Goal: Task Accomplishment & Management: Complete application form

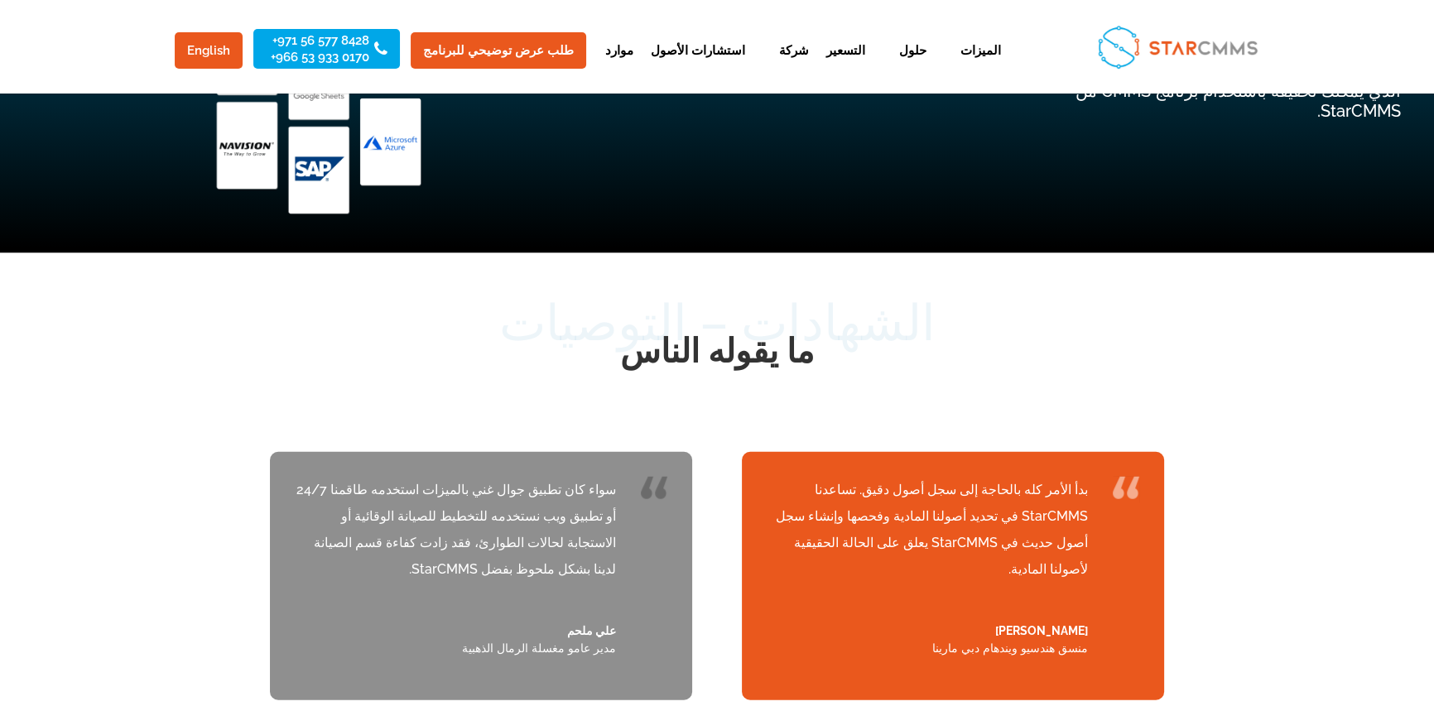
scroll to position [5330, 0]
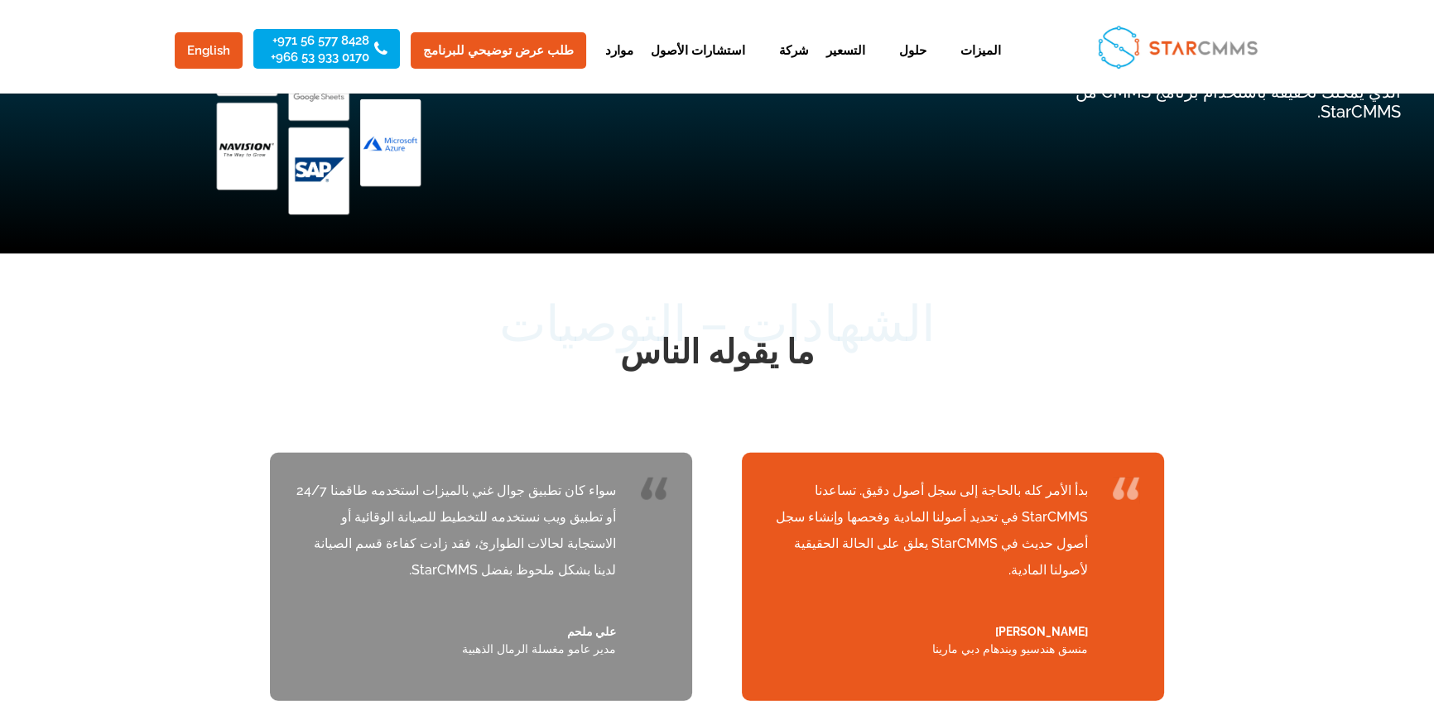
click at [1081, 329] on h2 "ما يقوله الناس" at bounding box center [717, 356] width 894 height 55
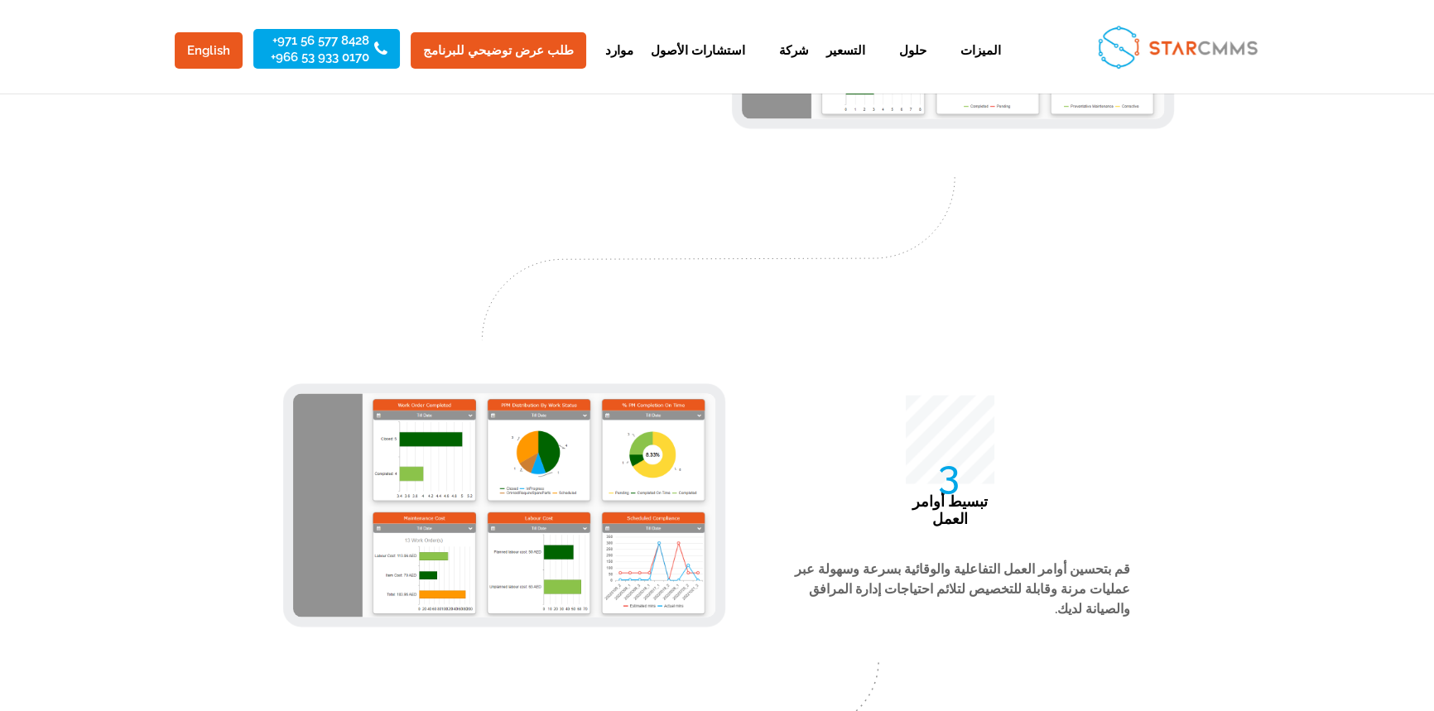
scroll to position [3750, 0]
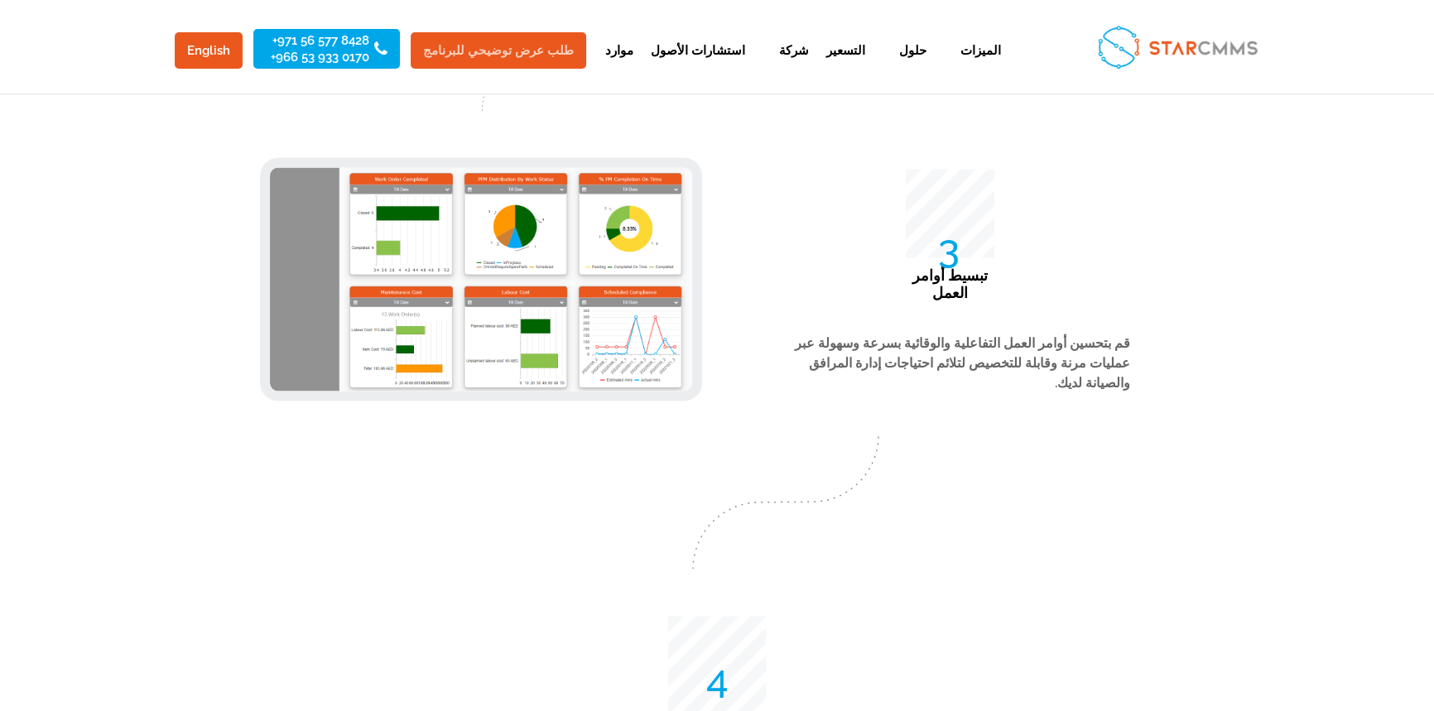
click at [508, 52] on link "طلب عرض توضيحي للبرنامج" at bounding box center [499, 50] width 176 height 36
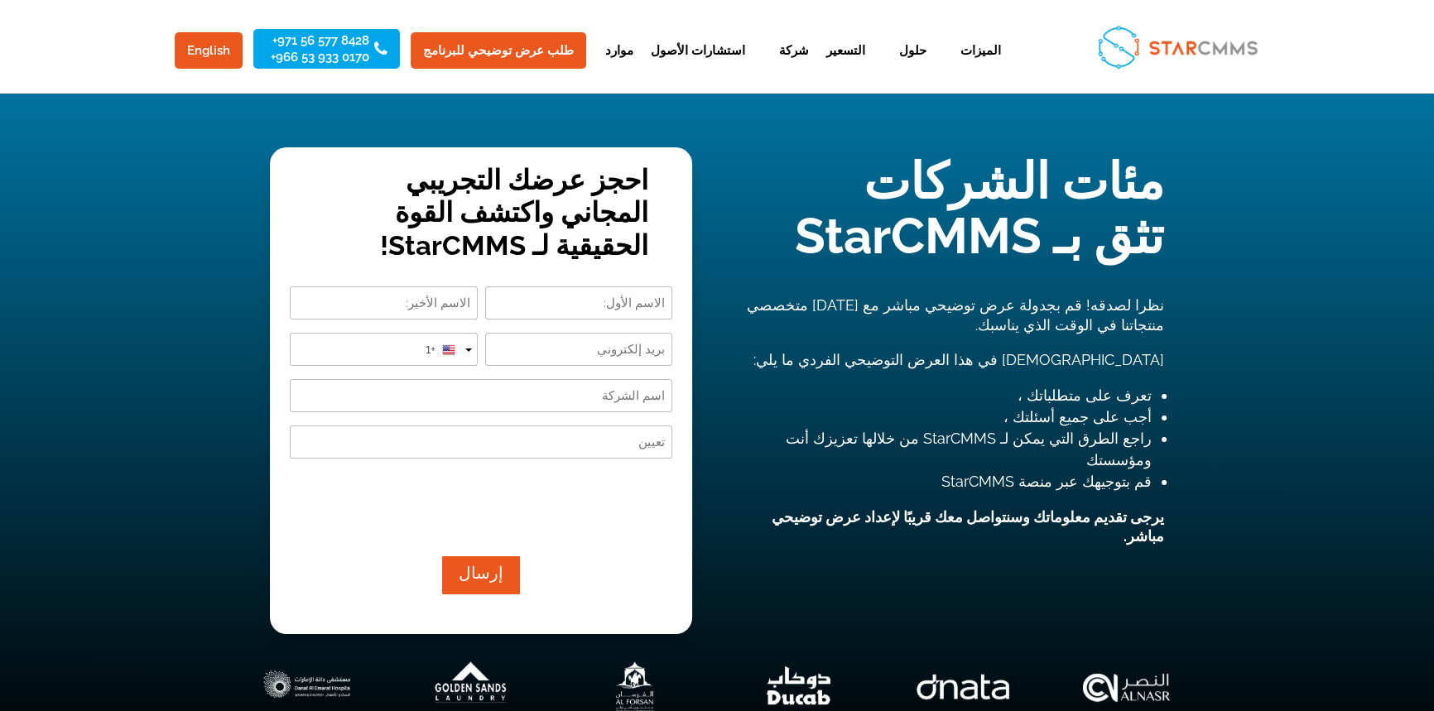
click at [608, 305] on input "First" at bounding box center [579, 302] width 188 height 33
click at [607, 305] on input "First" at bounding box center [579, 302] width 188 height 33
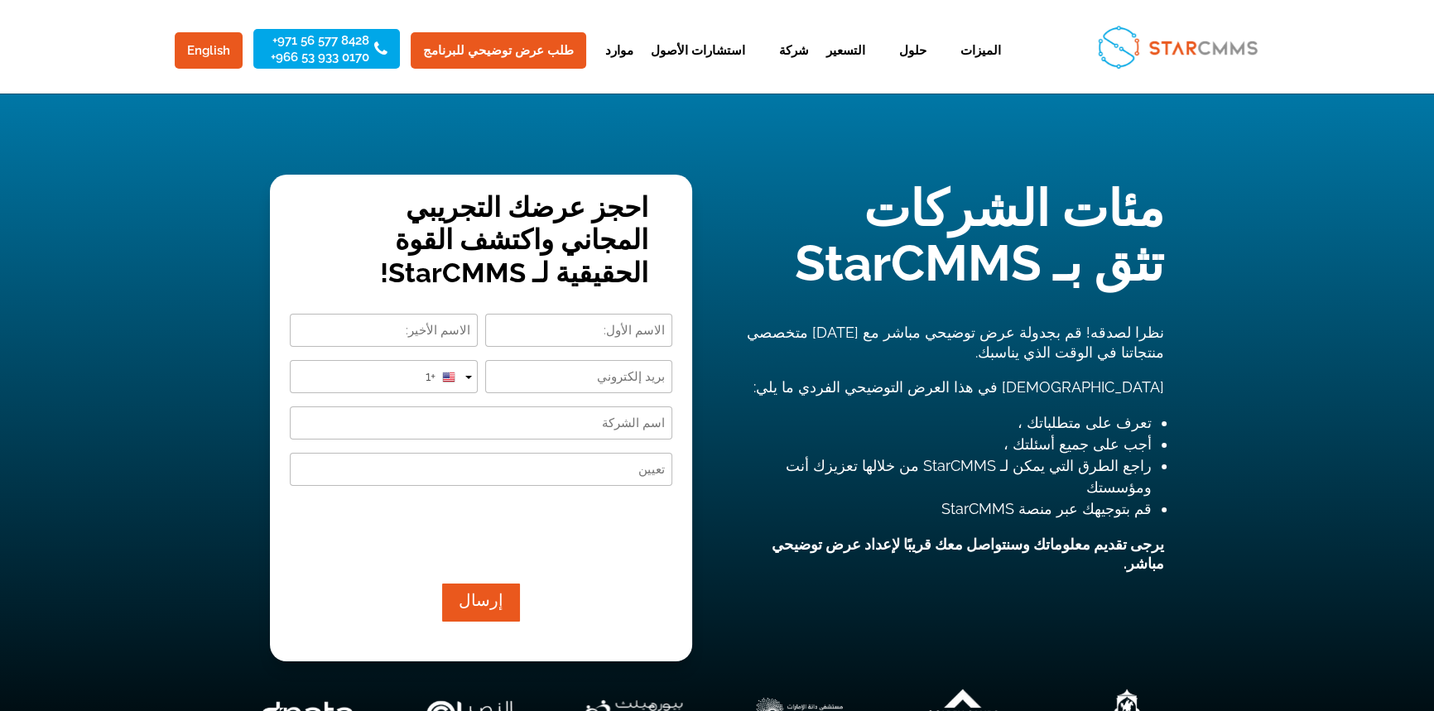
click at [599, 332] on input "First" at bounding box center [579, 330] width 188 height 33
type input "[PERSON_NAME]"
click at [372, 337] on input "Last" at bounding box center [384, 330] width 188 height 33
type input "elwakil"
click at [532, 376] on input "Email (Required)" at bounding box center [579, 376] width 188 height 33
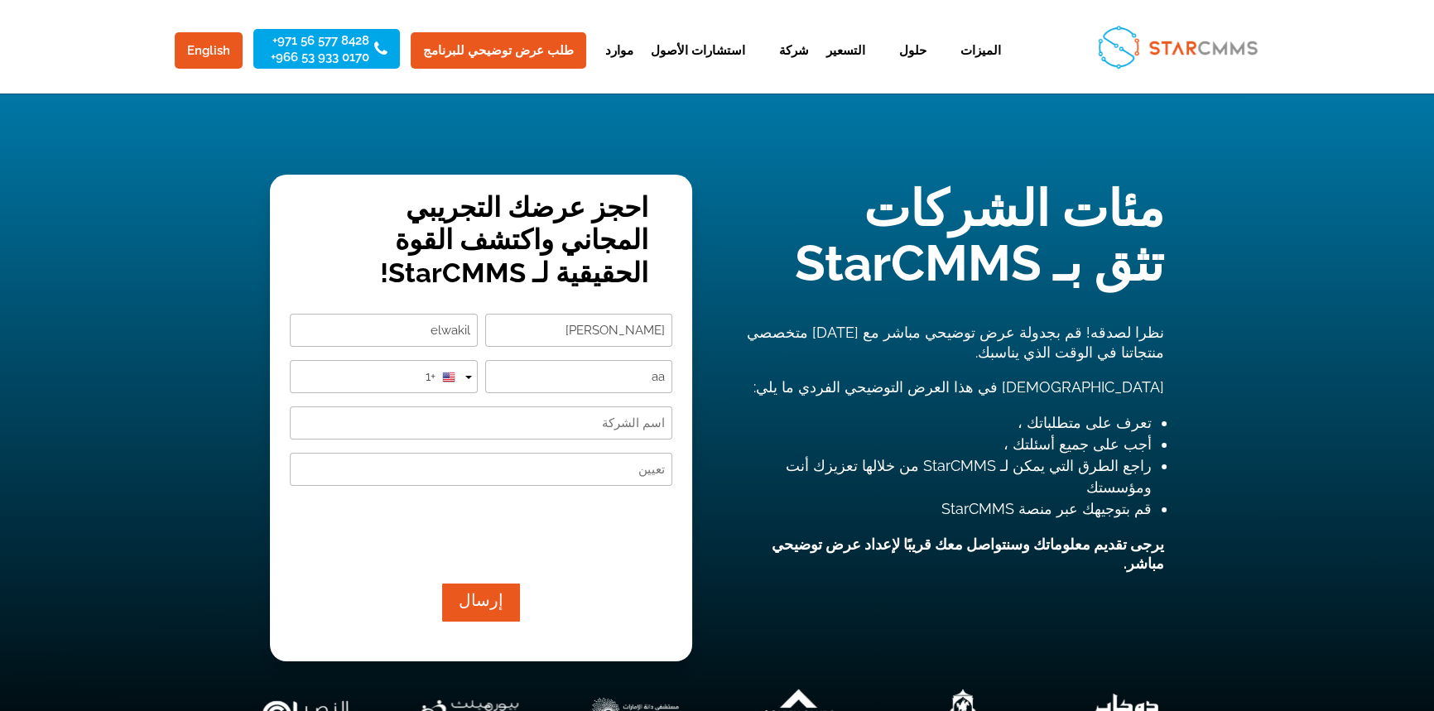
type input "a"
type input "[EMAIL_ADDRESS][DOMAIN_NAME]"
click at [466, 376] on div at bounding box center [468, 377] width 7 height 3
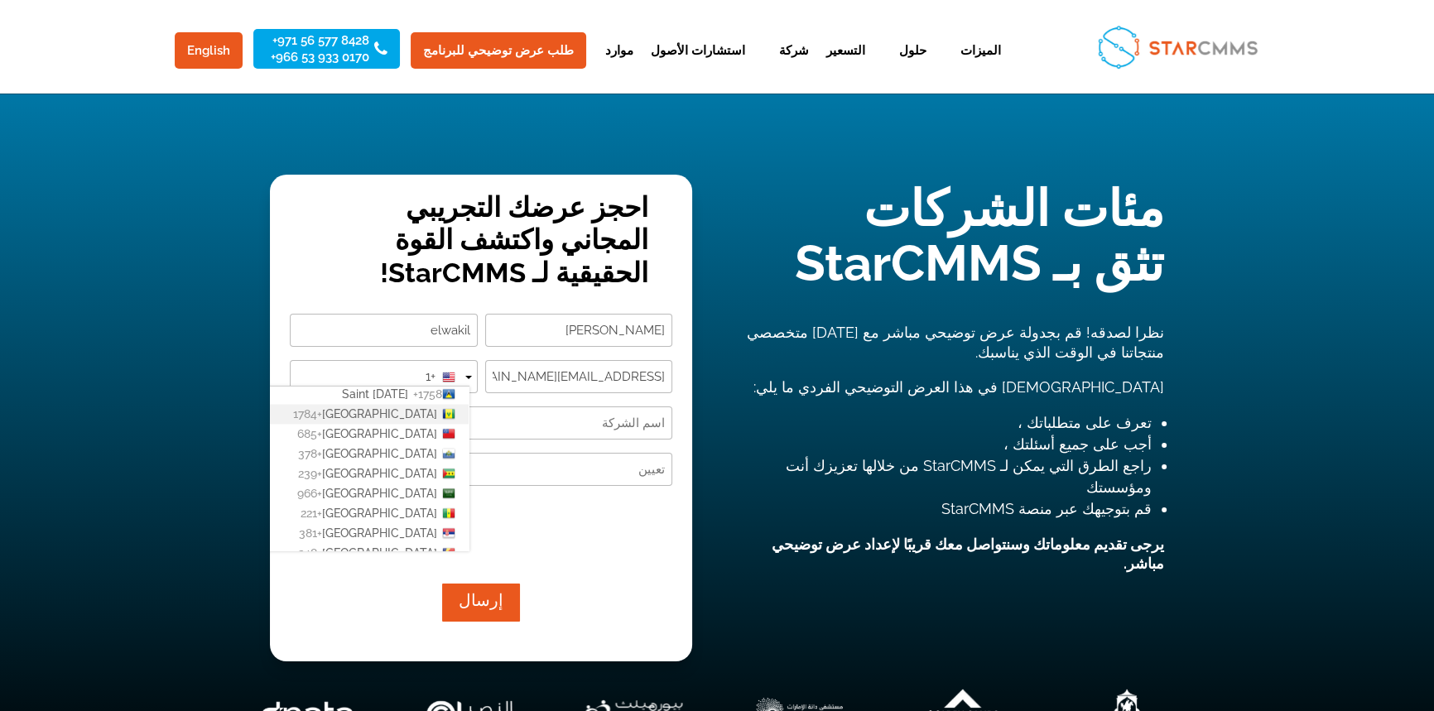
scroll to position [3386, 0]
click at [392, 464] on span "[GEOGRAPHIC_DATA]" at bounding box center [379, 470] width 115 height 13
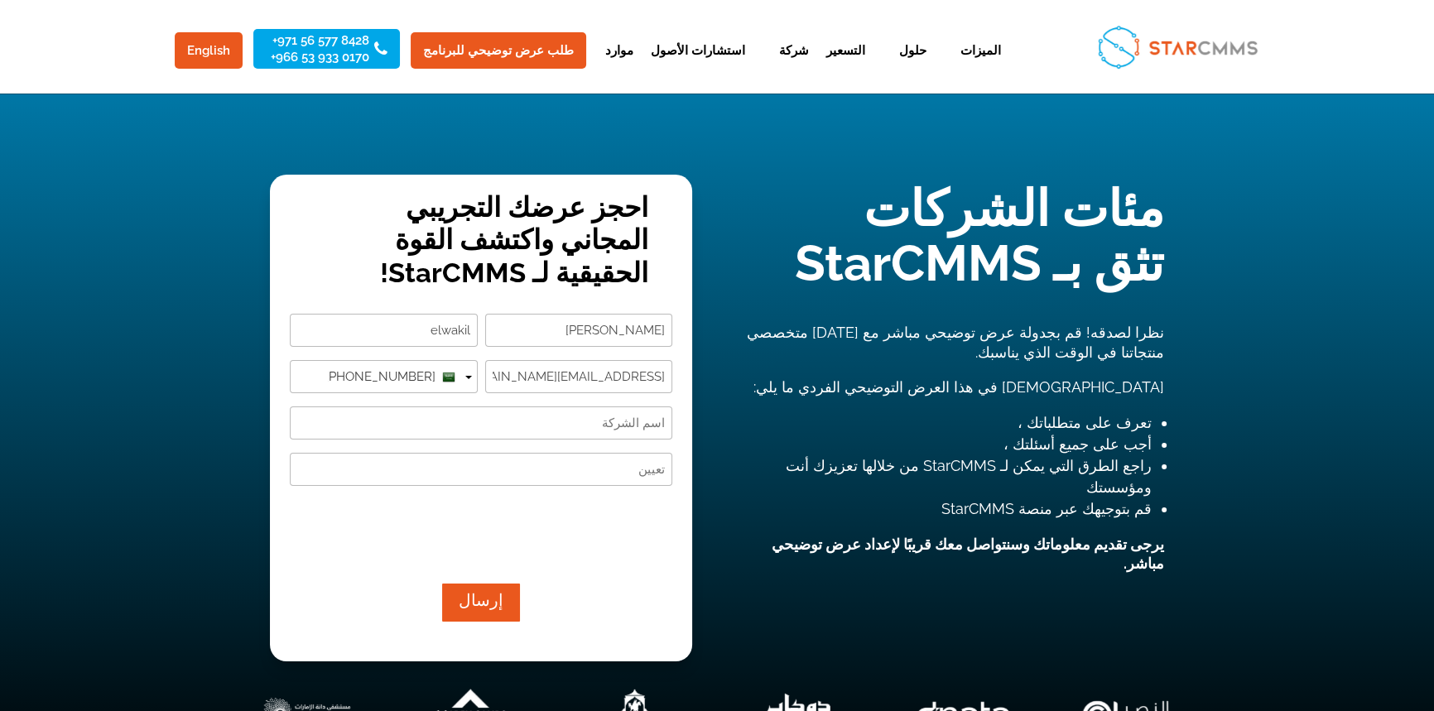
type input "[PHONE_NUMBER]"
click at [533, 447] on div "Name (Required) [PERSON_NAME] elwakil Last Email (Required) [EMAIL_ADDRESS][DOM…" at bounding box center [481, 439] width 382 height 250
click at [546, 426] on input "Company Name (Required)" at bounding box center [481, 422] width 382 height 33
type input "xxx"
click at [533, 480] on input "Designation (Required)" at bounding box center [481, 469] width 382 height 33
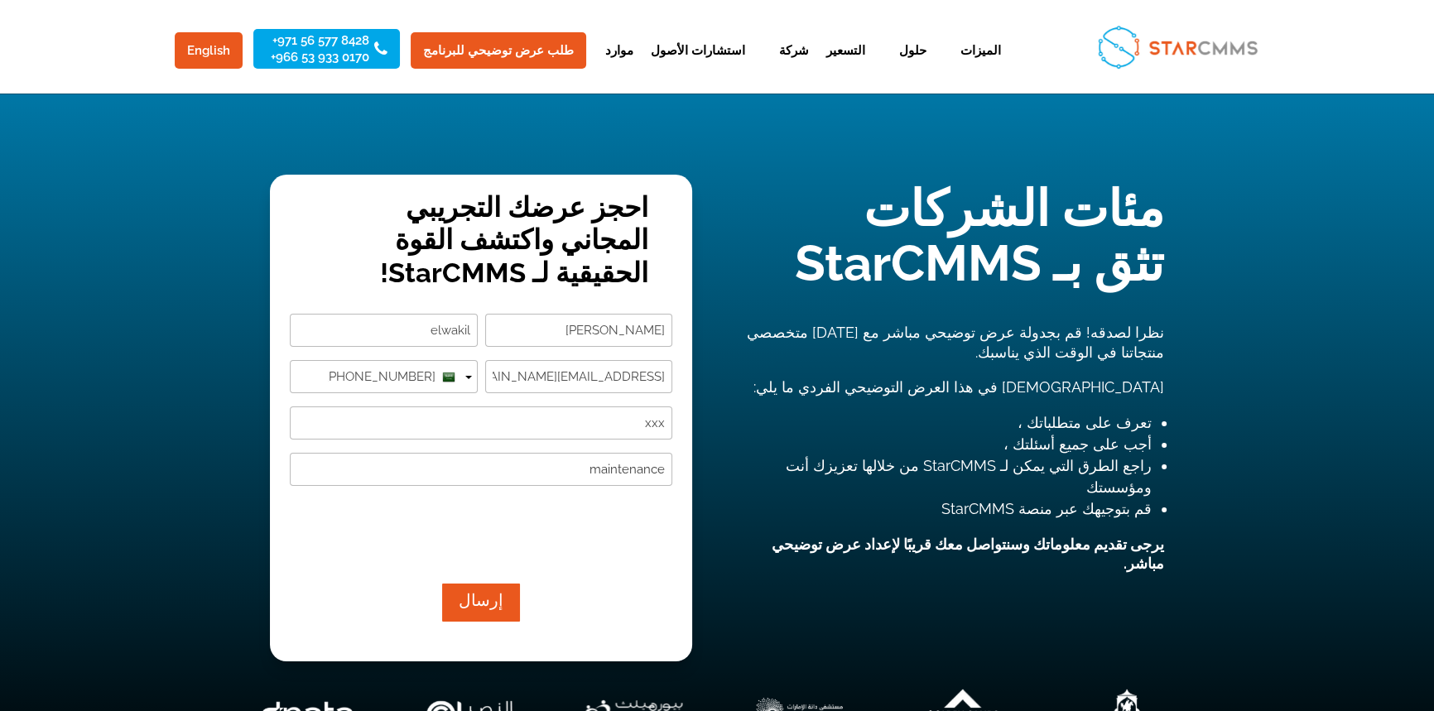
type input "maintenance"
click at [485, 599] on button "إرسال" at bounding box center [480, 602] width 109 height 41
